Goal: Find specific page/section: Find specific page/section

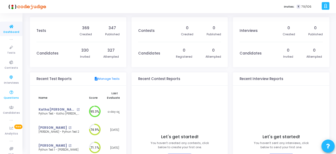
click at [9, 97] on span "Questions" at bounding box center [11, 98] width 15 height 4
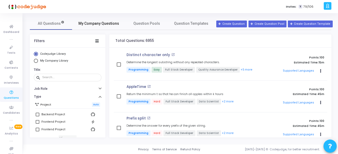
click at [96, 24] on span "My Company Questions" at bounding box center [98, 24] width 41 height 6
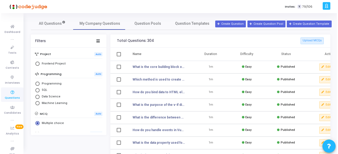
scroll to position [78, 0]
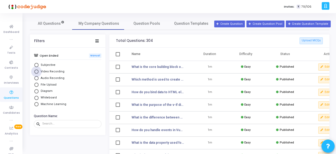
click at [53, 71] on span "Video Recording" at bounding box center [52, 72] width 26 height 4
click at [39, 71] on input "Video Recording" at bounding box center [36, 72] width 4 height 4
radio input "true"
radio input "false"
